Goal: Entertainment & Leisure: Consume media (video, audio)

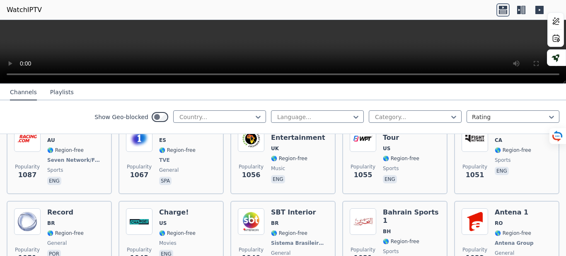
scroll to position [1204, 0]
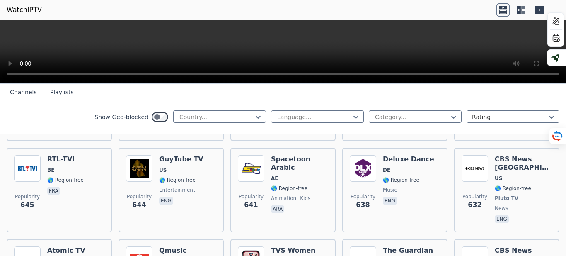
scroll to position [2330, 0]
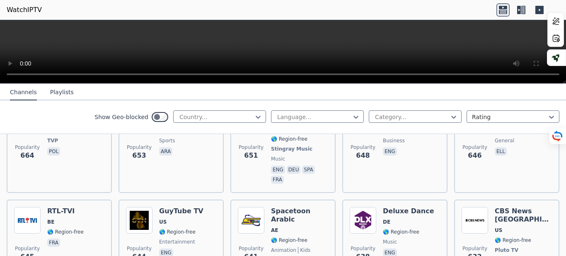
click at [247, 207] on img at bounding box center [251, 220] width 27 height 27
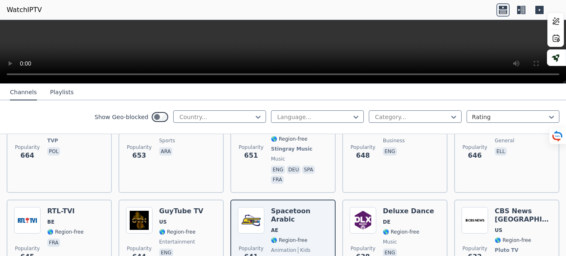
click at [84, 51] on video at bounding box center [283, 52] width 566 height 64
click at [502, 8] on icon at bounding box center [503, 7] width 8 height 3
click at [271, 50] on video at bounding box center [283, 52] width 566 height 64
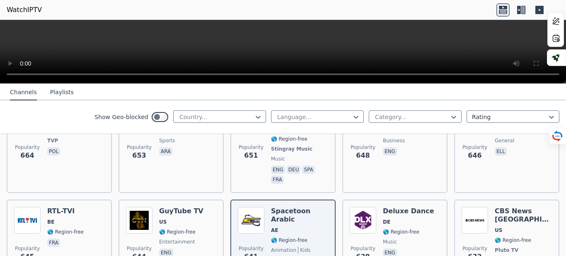
click at [10, 84] on video at bounding box center [283, 52] width 566 height 64
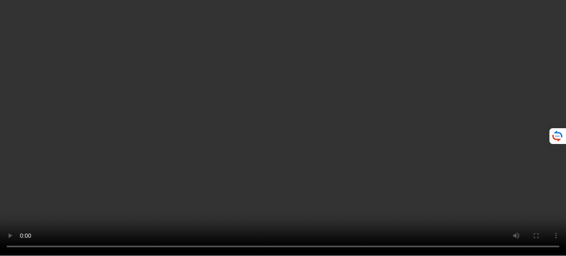
click at [286, 192] on video at bounding box center [283, 128] width 566 height 256
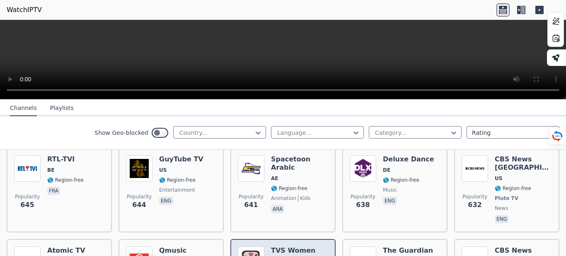
click at [248, 246] on img at bounding box center [251, 259] width 27 height 27
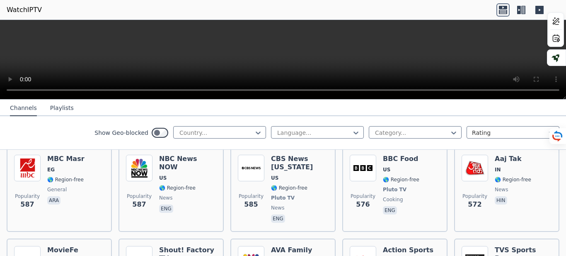
scroll to position [2764, 0]
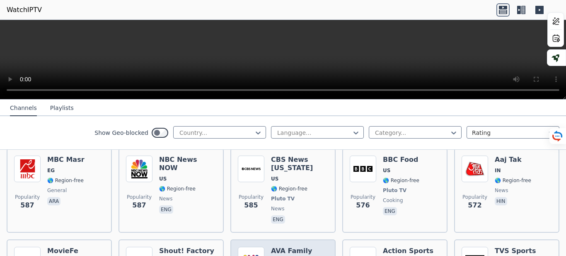
drag, startPoint x: 266, startPoint y: 202, endPoint x: 272, endPoint y: 200, distance: 6.2
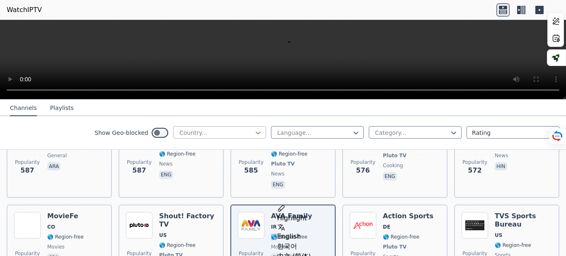
scroll to position [2752, 0]
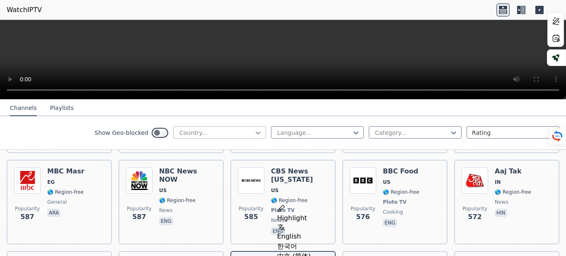
click at [256, 133] on icon at bounding box center [258, 132] width 5 height 3
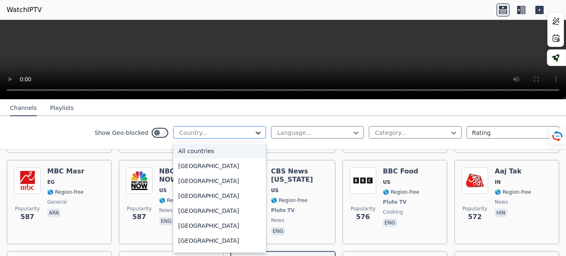
click at [254, 133] on icon at bounding box center [258, 133] width 8 height 8
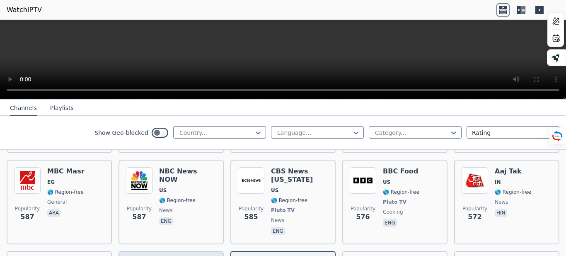
click at [254, 132] on icon at bounding box center [258, 133] width 8 height 8
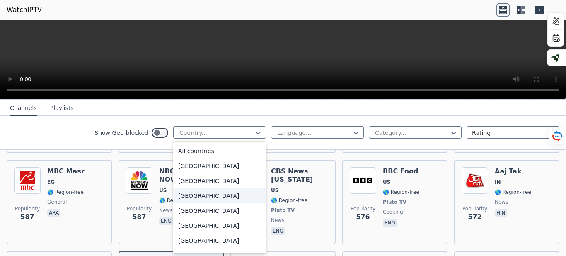
click at [186, 194] on div "[GEOGRAPHIC_DATA]" at bounding box center [219, 195] width 93 height 15
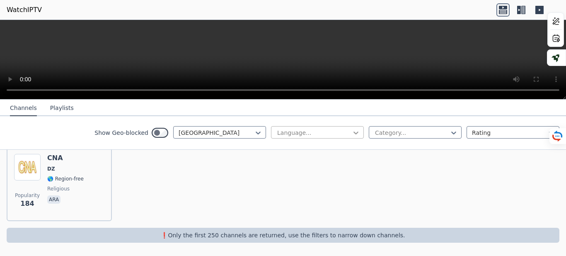
scroll to position [101, 0]
click at [354, 133] on icon at bounding box center [356, 132] width 5 height 3
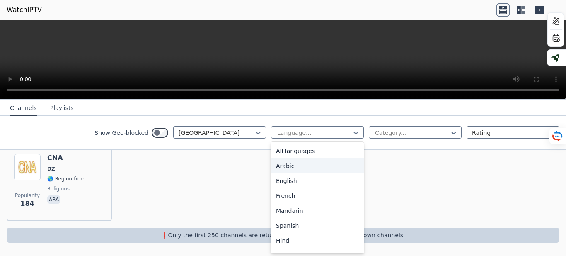
click at [292, 170] on div "Arabic" at bounding box center [317, 165] width 93 height 15
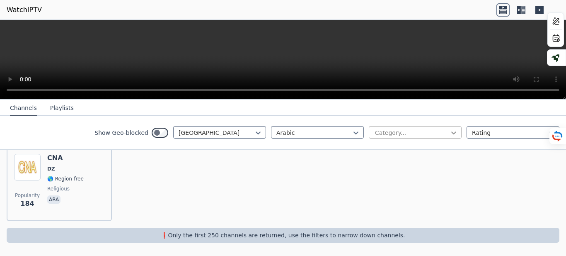
click at [450, 137] on icon at bounding box center [454, 133] width 8 height 8
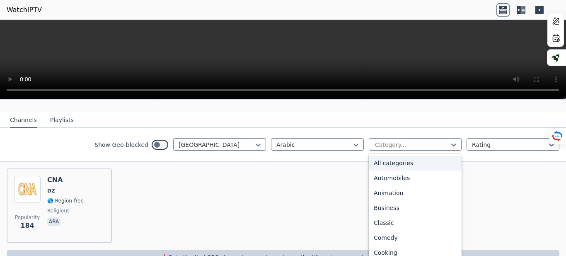
click at [390, 159] on div "All categories" at bounding box center [415, 162] width 93 height 15
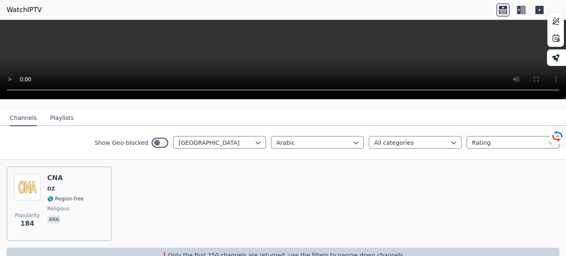
scroll to position [101, 0]
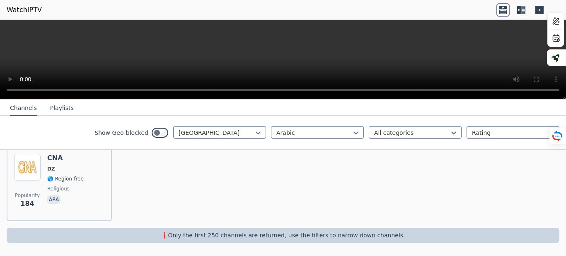
click at [60, 107] on button "Playlists" at bounding box center [62, 108] width 24 height 16
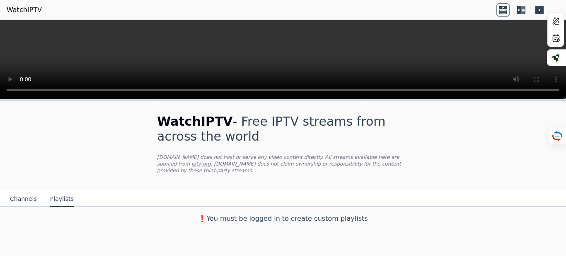
scroll to position [0, 0]
click at [22, 197] on button "Channels" at bounding box center [23, 199] width 27 height 16
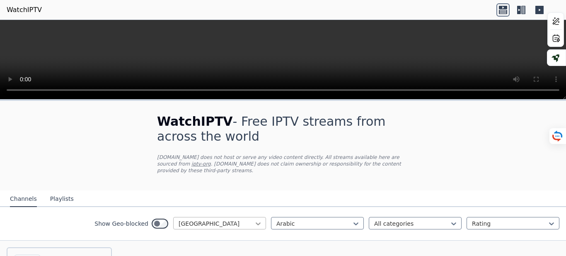
click at [256, 224] on icon at bounding box center [258, 223] width 5 height 3
click at [190, 240] on div "All countries" at bounding box center [219, 241] width 93 height 15
click at [352, 223] on icon at bounding box center [356, 223] width 8 height 8
click at [295, 243] on div "All languages" at bounding box center [317, 241] width 93 height 15
click at [352, 223] on icon at bounding box center [356, 223] width 8 height 8
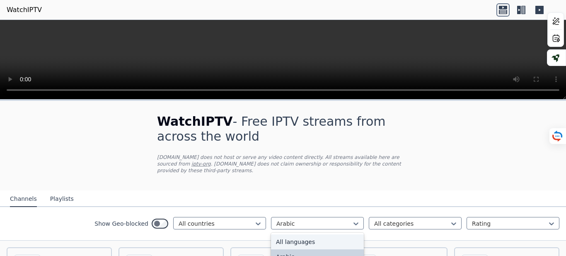
click at [287, 240] on div "All languages" at bounding box center [317, 241] width 93 height 15
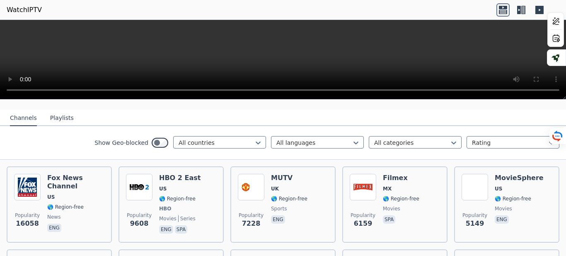
scroll to position [78, 0]
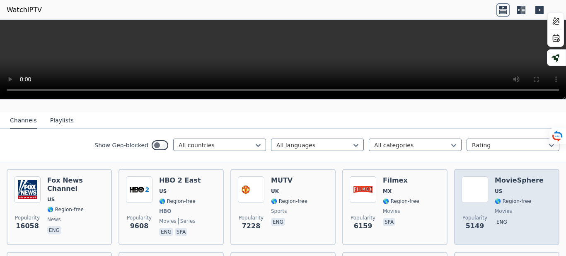
click at [497, 211] on span "movies" at bounding box center [503, 211] width 17 height 7
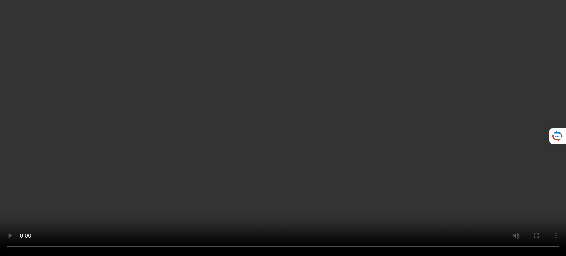
click at [231, 26] on video at bounding box center [283, 128] width 566 height 256
click at [556, 7] on video at bounding box center [283, 128] width 566 height 256
